Goal: Transaction & Acquisition: Purchase product/service

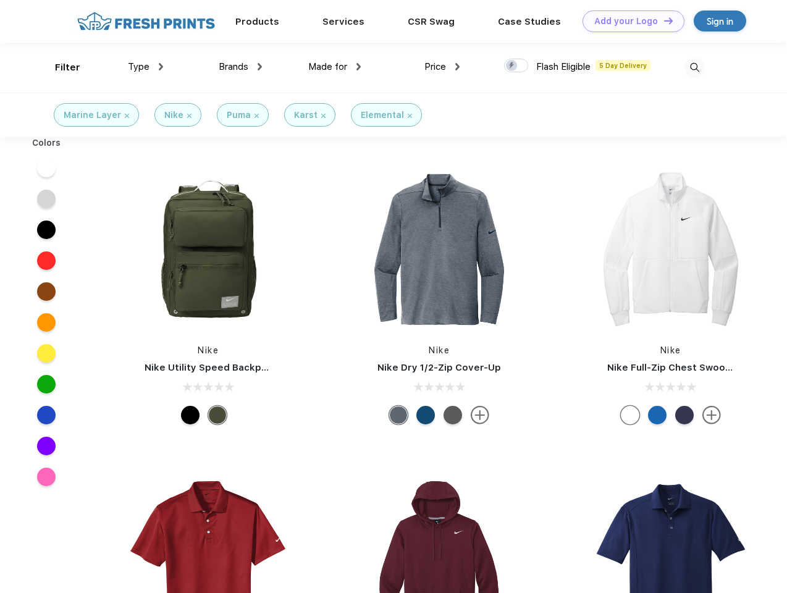
scroll to position [1, 0]
click at [629, 21] on link "Add your Logo Design Tool" at bounding box center [634, 22] width 102 height 22
click at [0, 0] on div "Design Tool" at bounding box center [0, 0] width 0 height 0
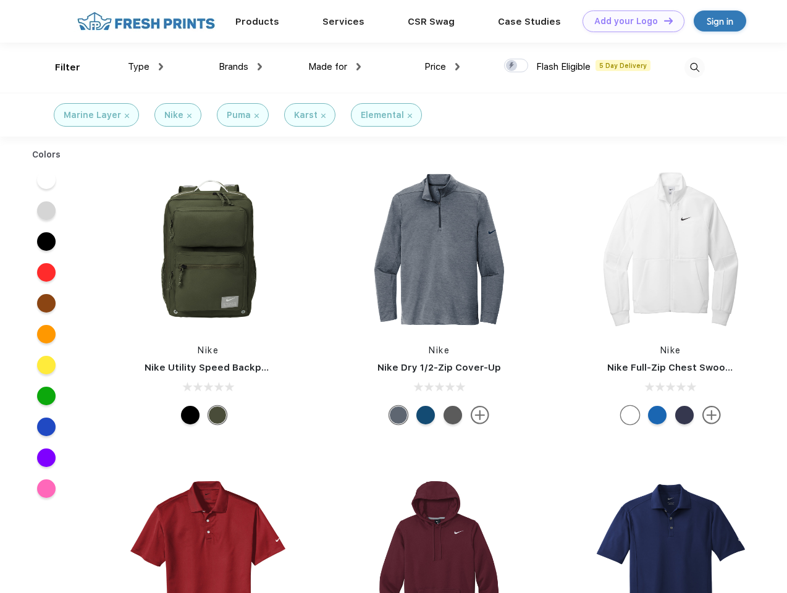
click at [663, 20] on link "Add your Logo Design Tool" at bounding box center [634, 22] width 102 height 22
click at [59, 67] on div "Filter" at bounding box center [67, 68] width 25 height 14
click at [146, 67] on span "Type" at bounding box center [139, 66] width 22 height 11
click at [240, 67] on span "Brands" at bounding box center [234, 66] width 30 height 11
click at [335, 67] on span "Made for" at bounding box center [327, 66] width 39 height 11
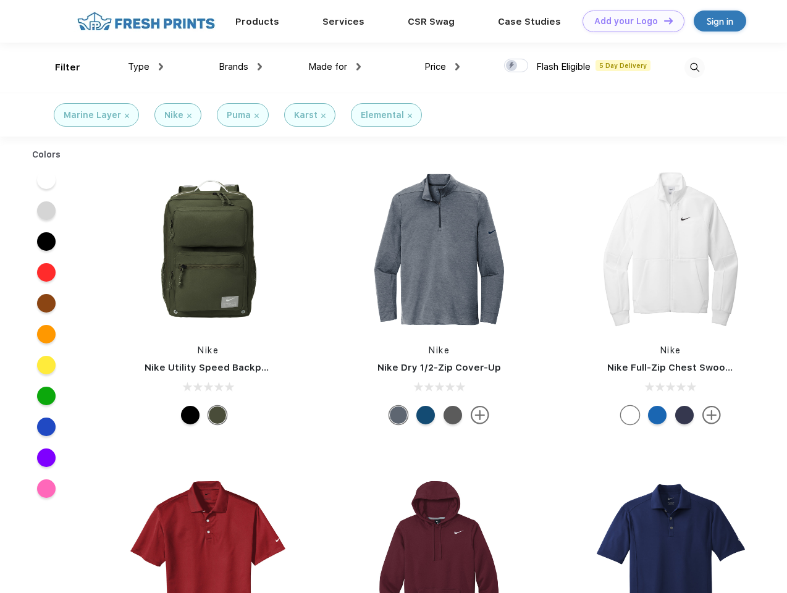
click at [442, 67] on span "Price" at bounding box center [435, 66] width 22 height 11
click at [516, 66] on div at bounding box center [516, 66] width 24 height 14
click at [512, 66] on input "checkbox" at bounding box center [508, 62] width 8 height 8
click at [694, 67] on img at bounding box center [695, 67] width 20 height 20
